Goal: Information Seeking & Learning: Compare options

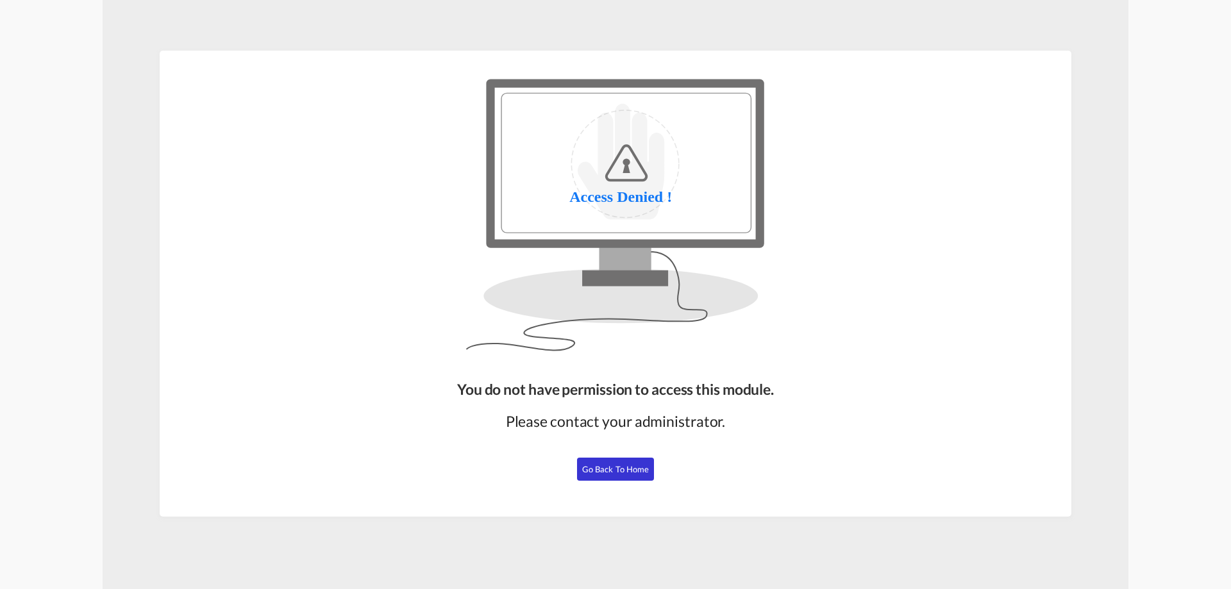
click at [645, 465] on span "Go Back to Home" at bounding box center [615, 469] width 67 height 10
